Goal: Transaction & Acquisition: Purchase product/service

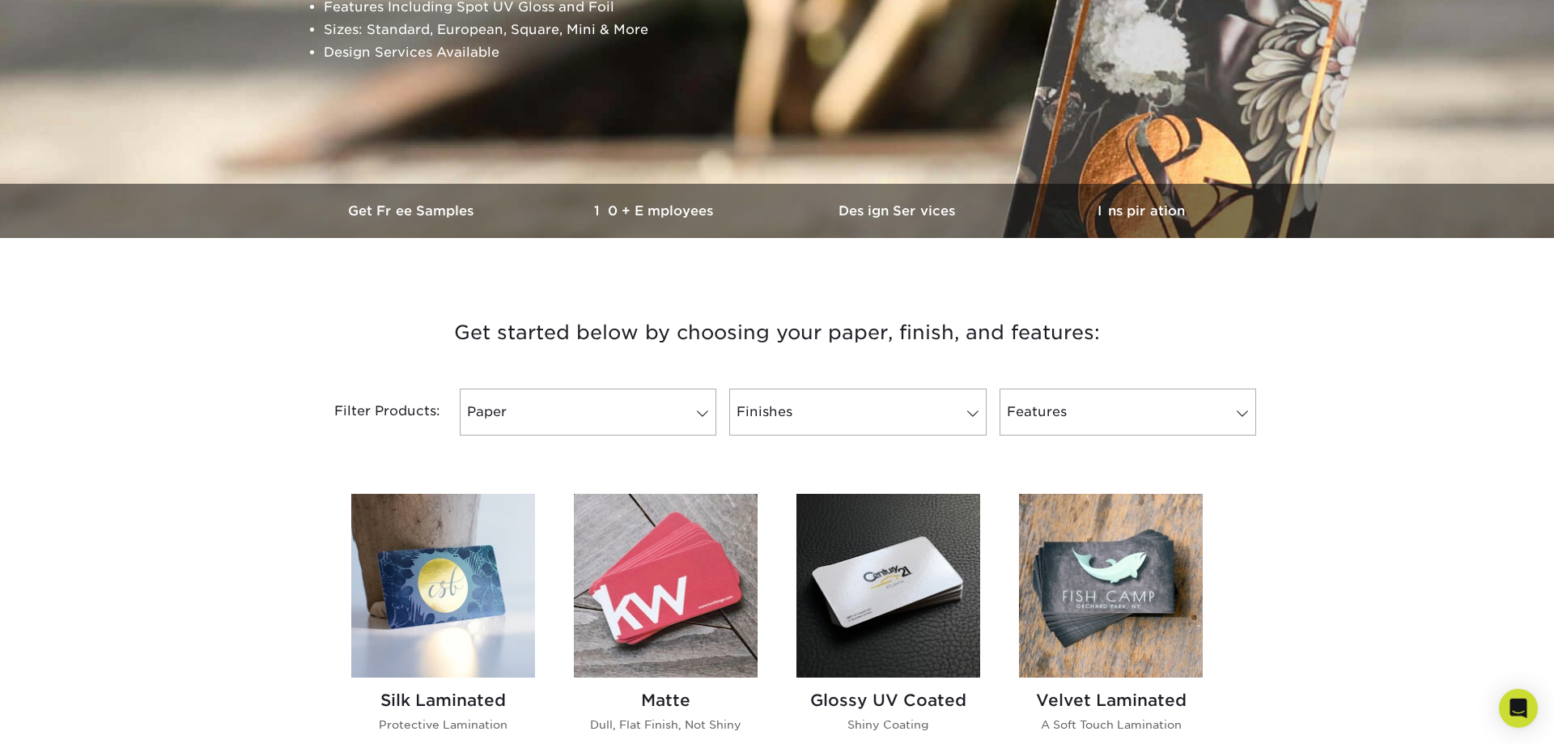
scroll to position [330, 0]
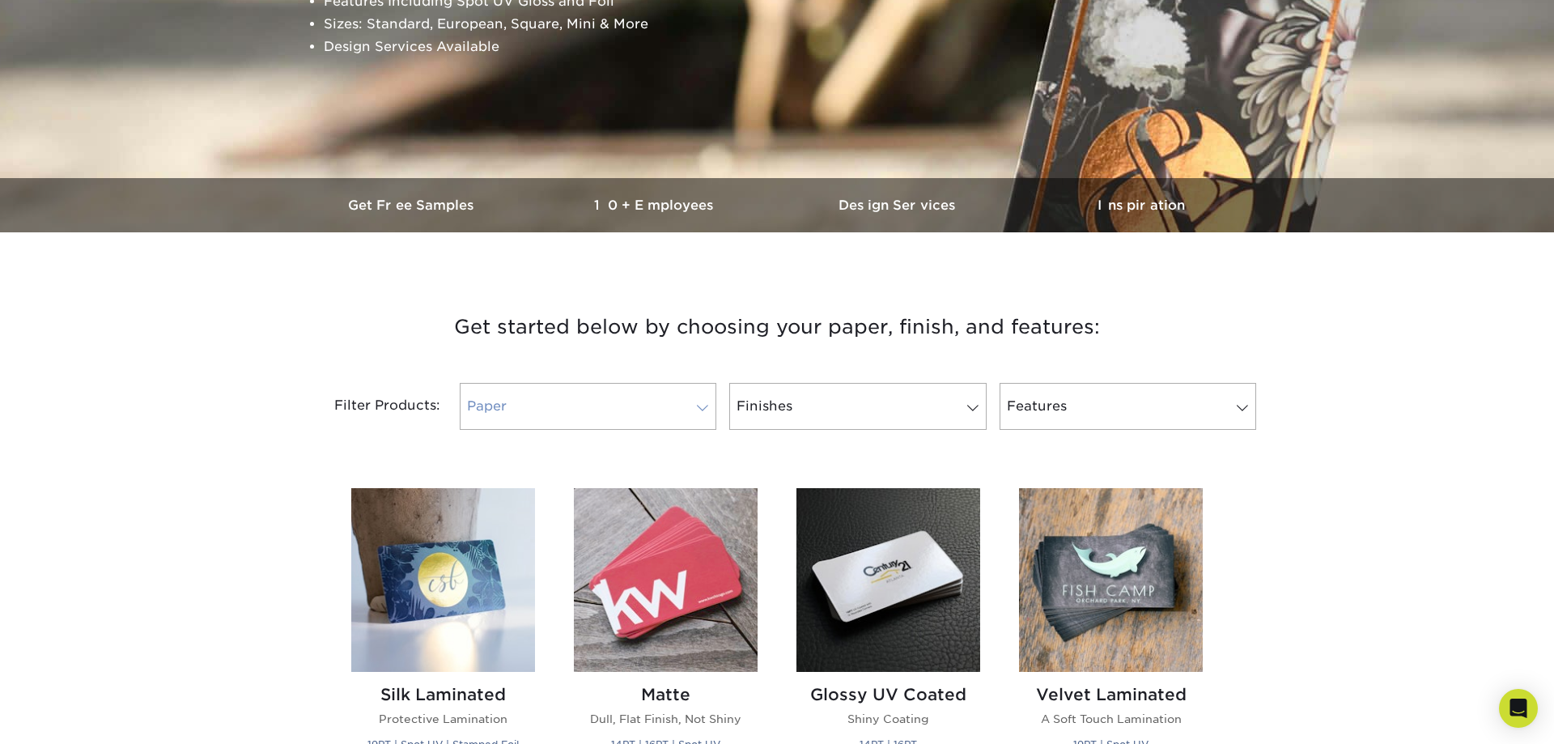
click at [707, 405] on span at bounding box center [702, 407] width 23 height 13
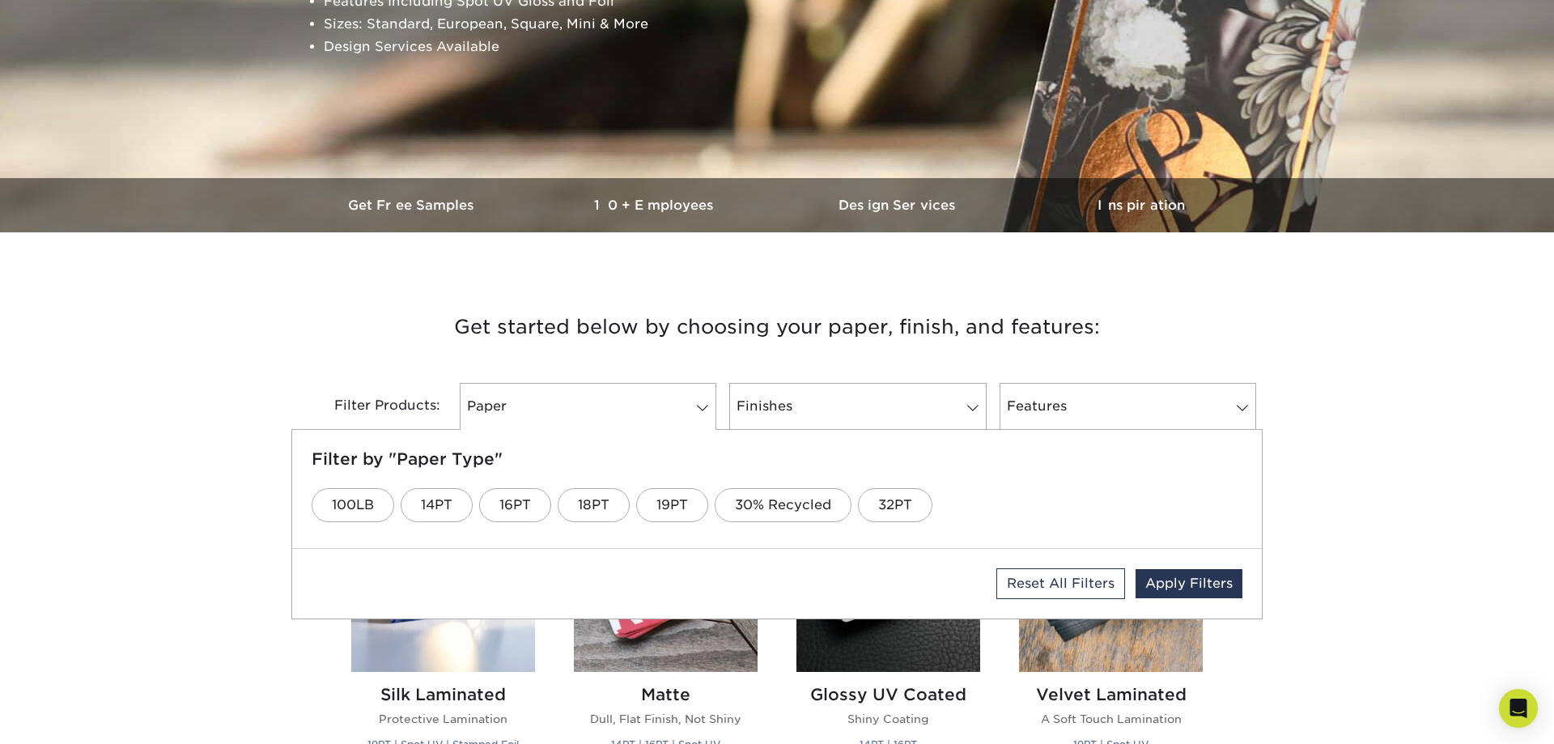
click at [355, 351] on h3 "Get started below by choosing your paper, finish, and features:" at bounding box center [777, 327] width 947 height 73
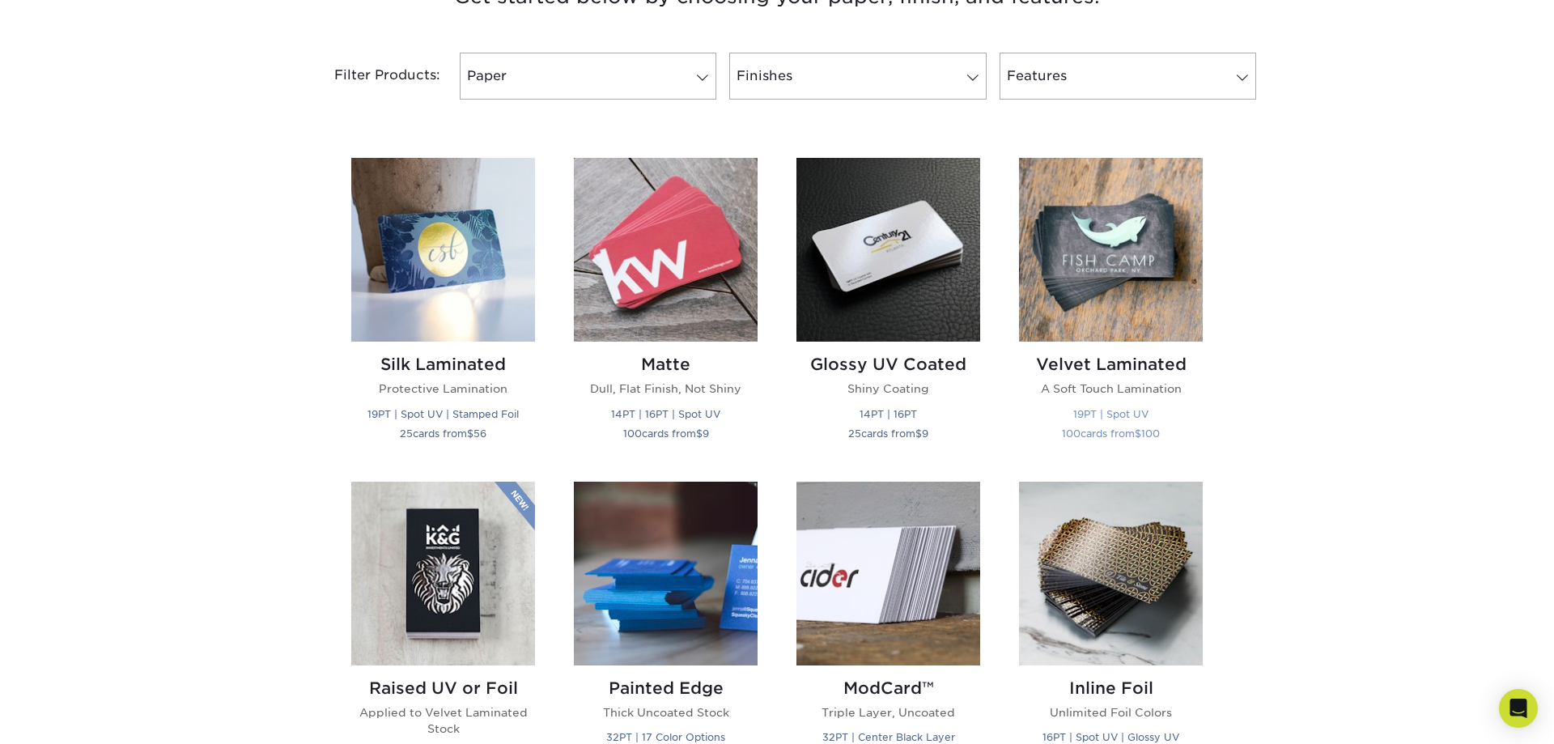
scroll to position [743, 0]
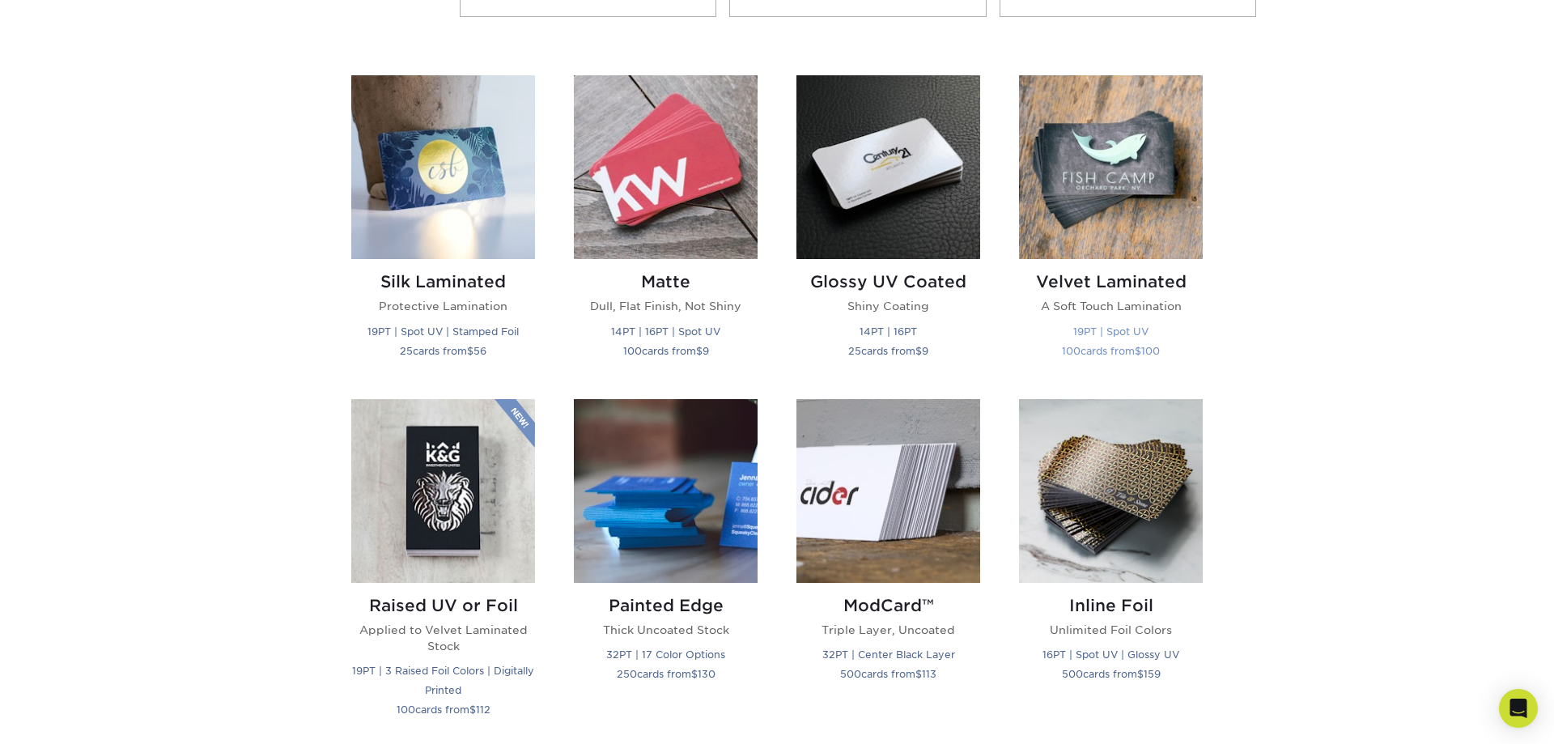
click at [1100, 158] on img at bounding box center [1111, 167] width 184 height 184
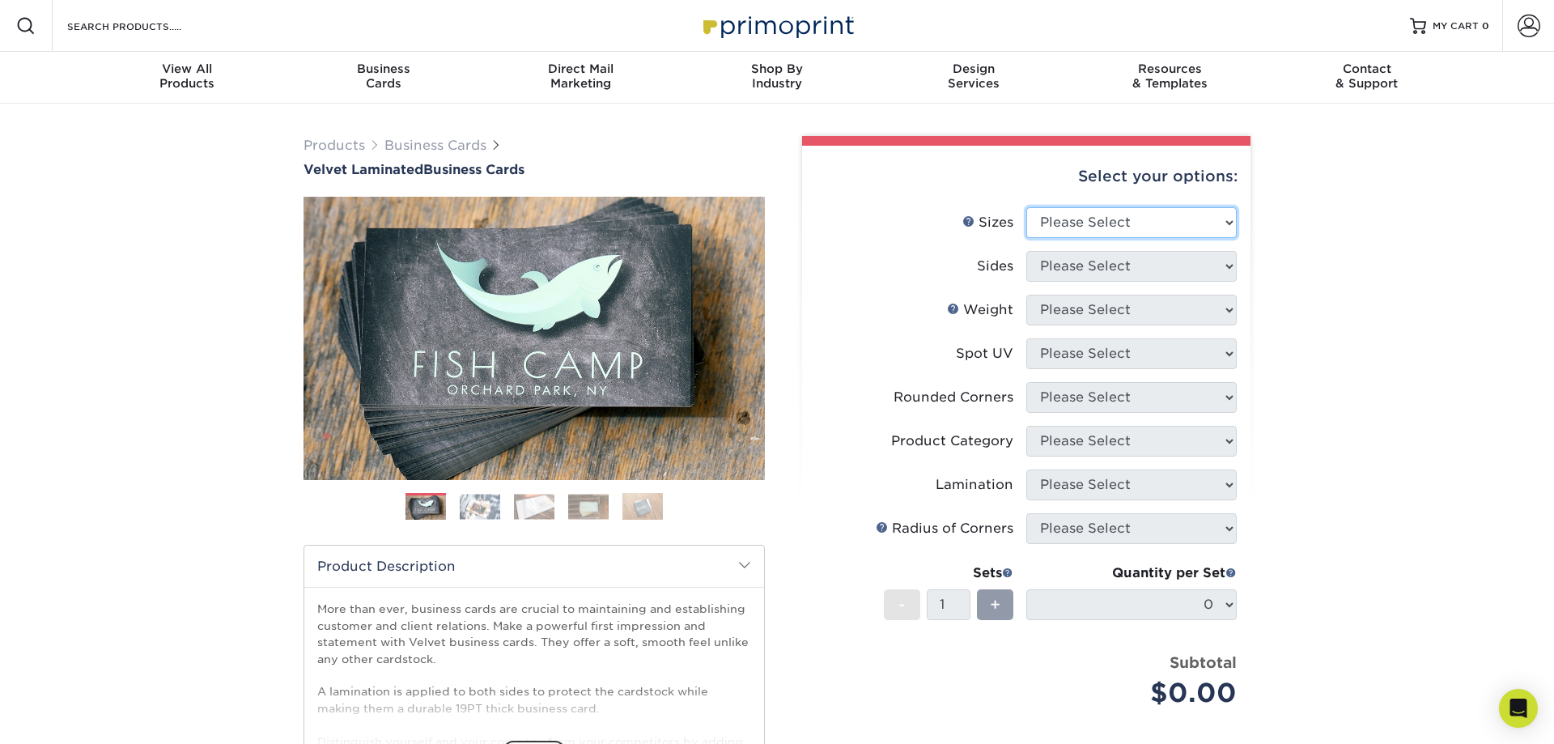
click at [1026, 207] on select "Please Select 1.5" x 3.5" - Mini 1.75" x 3.5" - Mini 2" x 2" - Square 2" x 3" -…" at bounding box center [1131, 222] width 210 height 31
select select "2.00x3.50"
click option "2" x 3.5" - Standard" at bounding box center [0, 0] width 0 height 0
click at [1026, 251] on select "Please Select Print Both Sides Print Front Only" at bounding box center [1131, 266] width 210 height 31
select select "13abbda7-1d64-4f25-8bb2-c179b224825d"
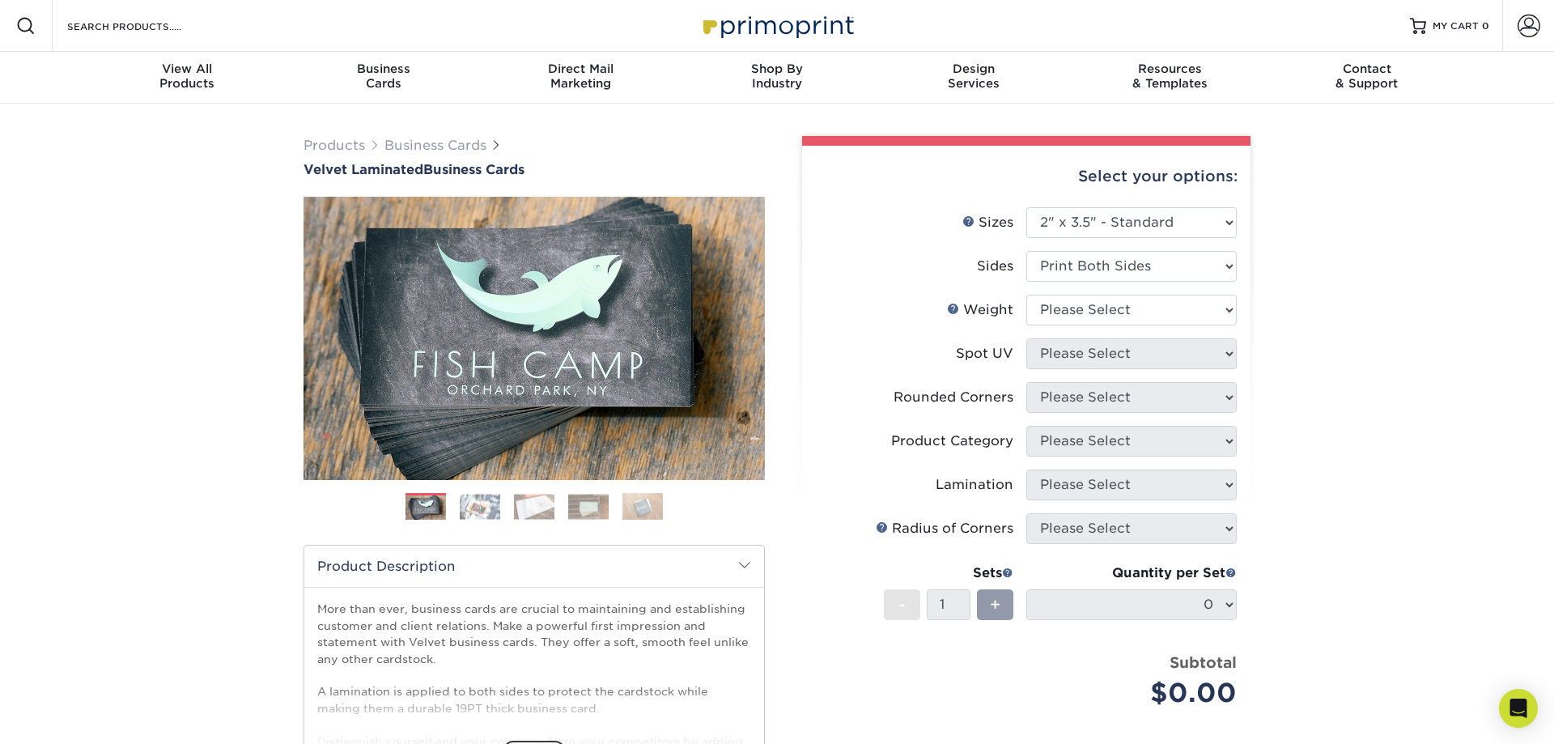
click at [965, 401] on div "Rounded Corners" at bounding box center [954, 397] width 120 height 19
click at [1026, 295] on select "Please Select 16PT" at bounding box center [1131, 310] width 210 height 31
select select "16PT"
click at [1026, 338] on select "Please Select No Spot UV Front and Back (Both Sides) Front Only Back Only" at bounding box center [1131, 353] width 210 height 31
select select "1"
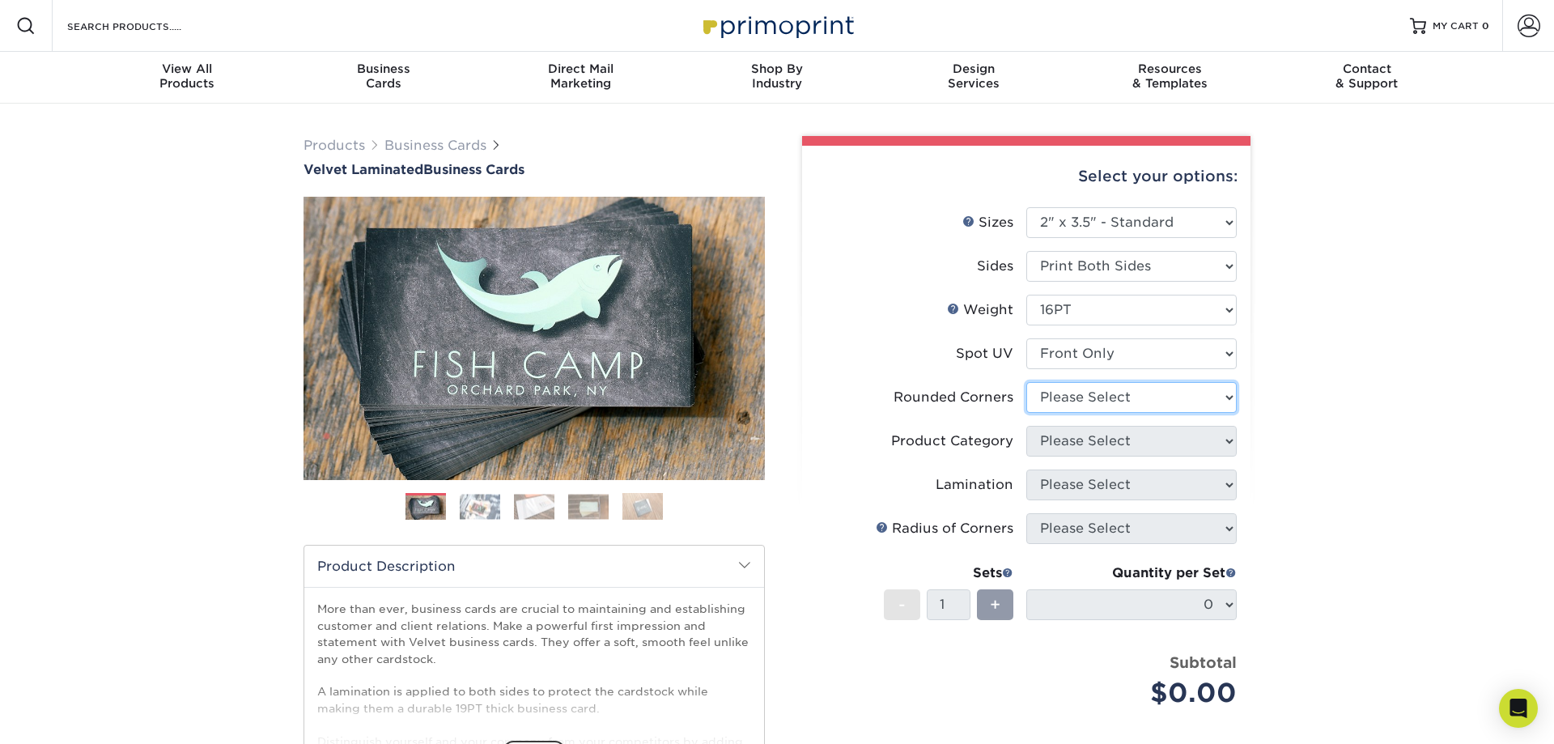
click at [1026, 382] on select "Please Select Yes - Round 2 Corners Yes - Round 4 Corners No" at bounding box center [1131, 397] width 210 height 31
select select "0"
click option "No" at bounding box center [0, 0] width 0 height 0
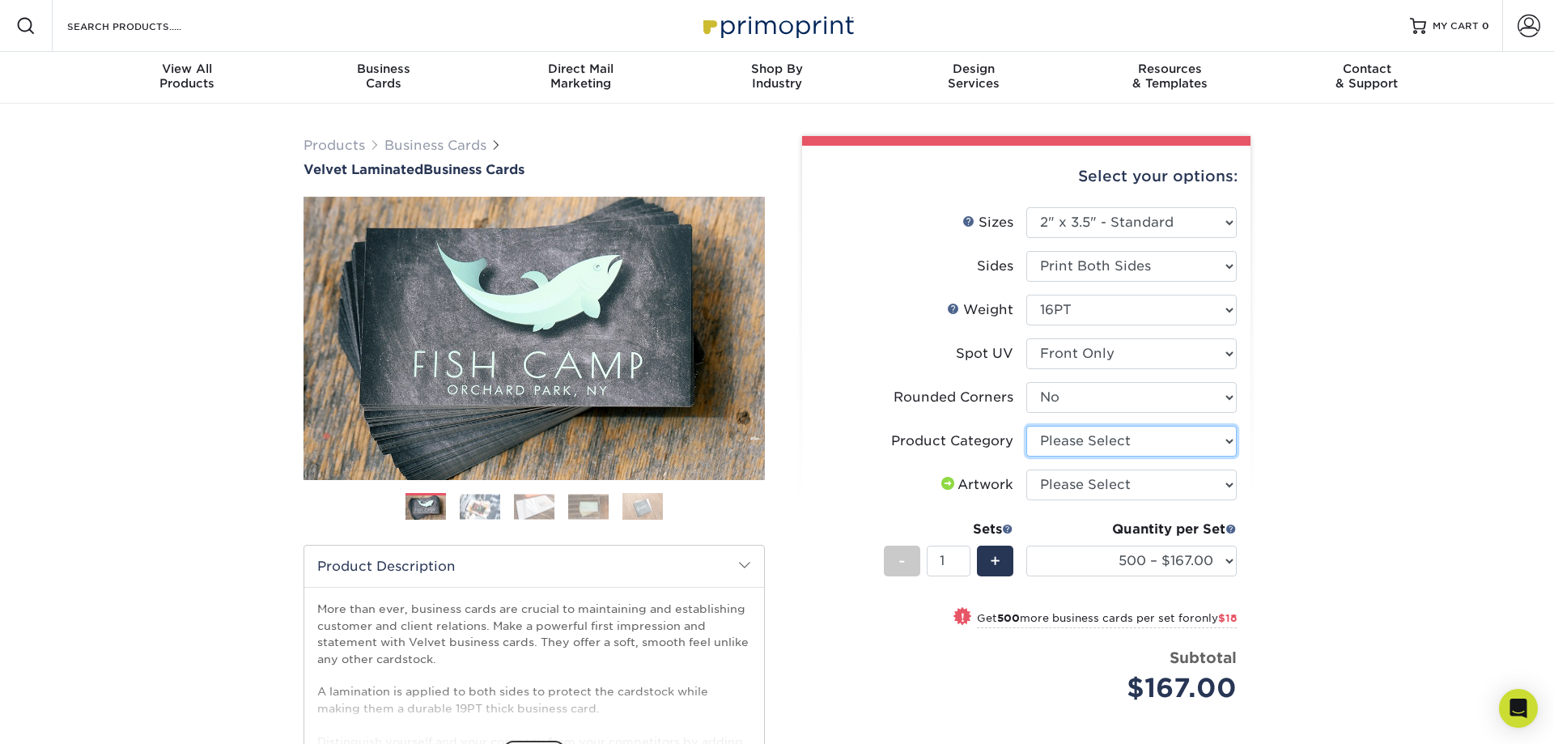
click at [1026, 426] on select "Please Select Business Cards" at bounding box center [1131, 441] width 210 height 31
select select "3b5148f1-0588-4f88-a218-97bcfdce65c1"
click option "Business Cards" at bounding box center [0, 0] width 0 height 0
click at [1026, 469] on select "Please Select I will upload files I need a design - $100" at bounding box center [1131, 484] width 210 height 31
select select "upload"
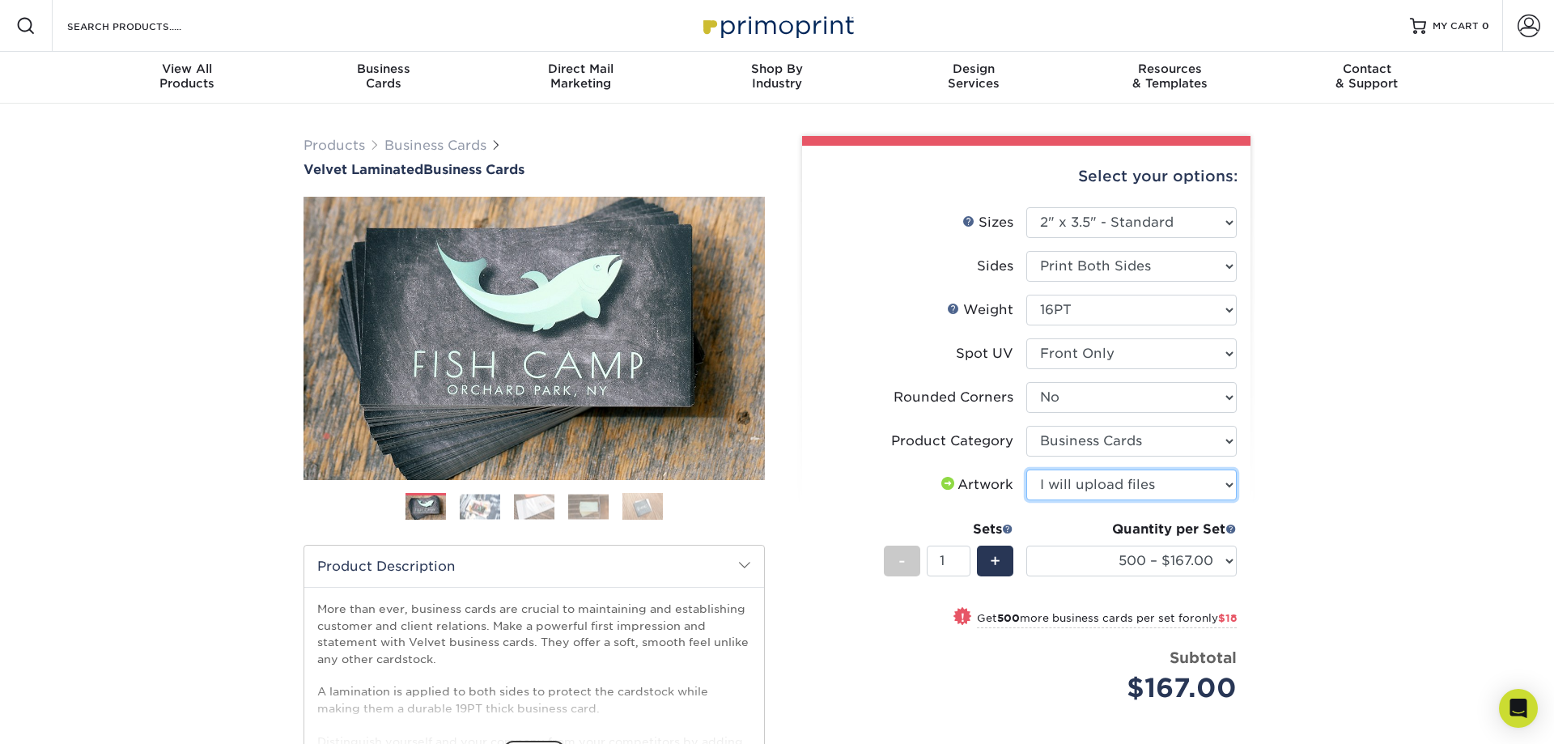
click option "I will upload files" at bounding box center [0, 0] width 0 height 0
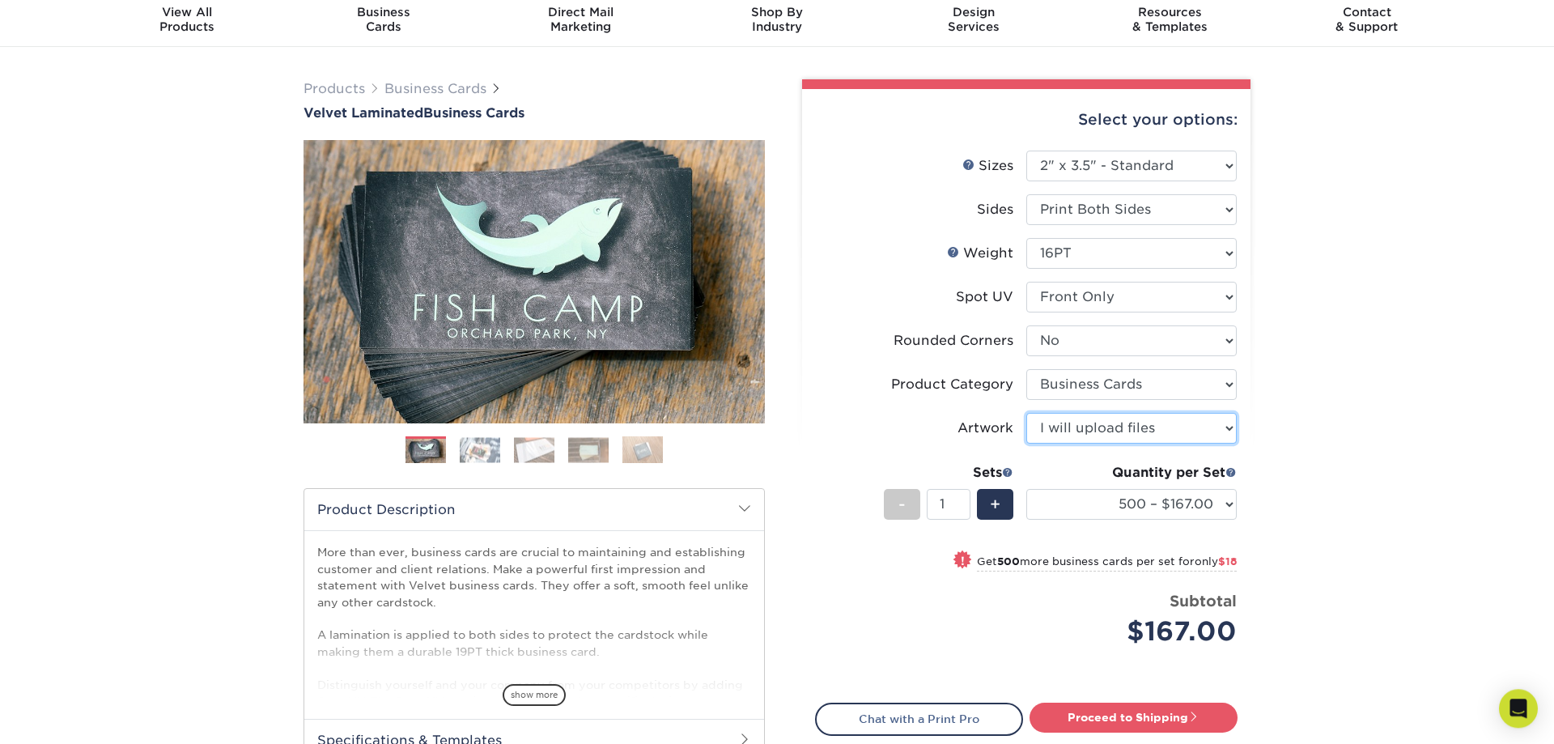
scroll to position [83, 0]
